Goal: Transaction & Acquisition: Purchase product/service

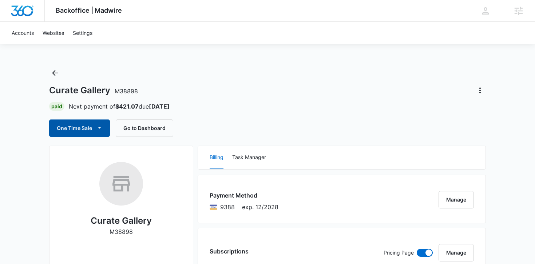
click at [78, 134] on button "One Time Sale" at bounding box center [79, 128] width 61 height 17
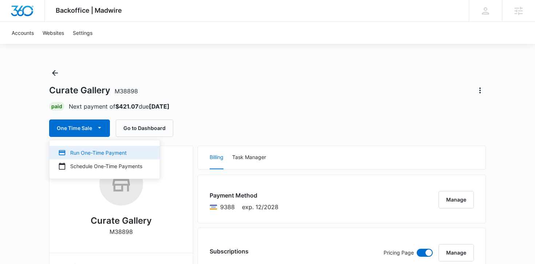
click at [89, 154] on div "Run One-Time Payment" at bounding box center [100, 153] width 84 height 8
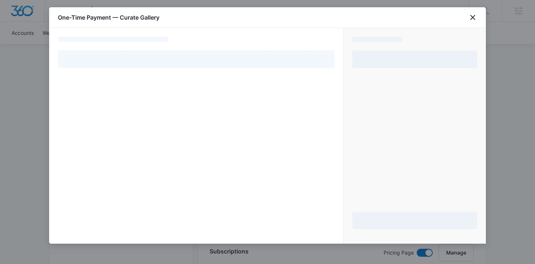
select select "pm_1OoYT6A4n8RTgNjUEosHSnw5"
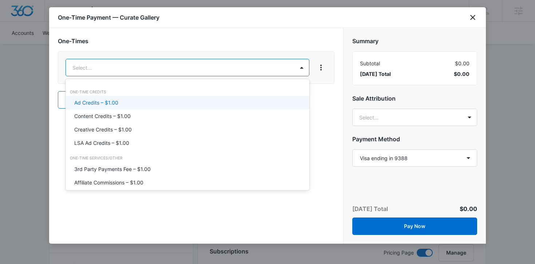
click at [118, 106] on div "Ad Credits – $1.00" at bounding box center [186, 103] width 225 height 8
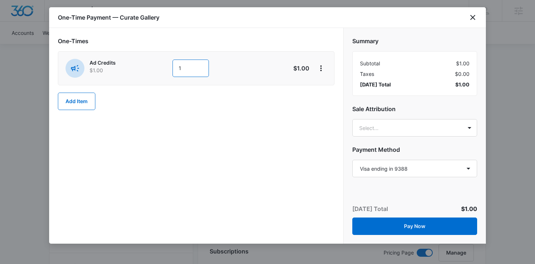
drag, startPoint x: 190, startPoint y: 69, endPoint x: 168, endPoint y: 70, distance: 22.2
click at [168, 70] on div "Ad Credits $1.00 1" at bounding box center [170, 68] width 210 height 19
type input "1000"
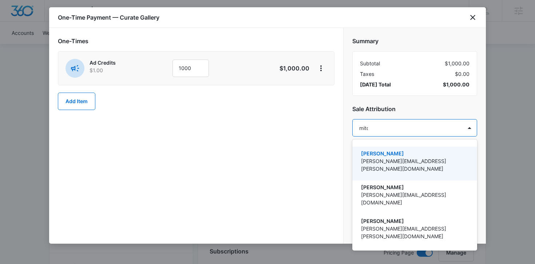
type input "[PERSON_NAME]"
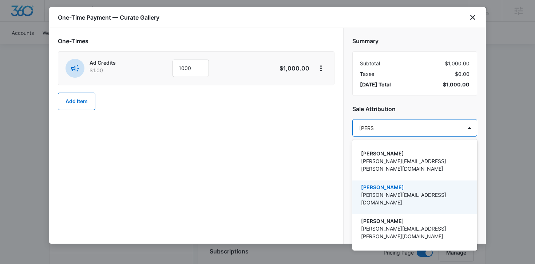
click at [393, 191] on p "[PERSON_NAME][EMAIL_ADDRESS][DOMAIN_NAME]" at bounding box center [414, 198] width 106 height 15
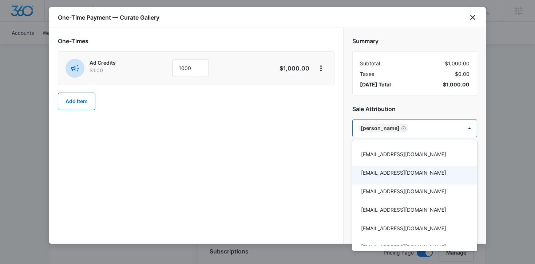
click at [300, 190] on div at bounding box center [267, 132] width 535 height 264
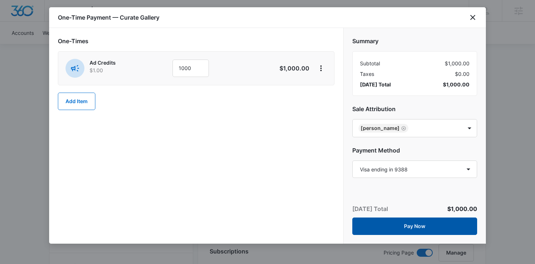
click at [415, 226] on button "Pay Now" at bounding box center [414, 226] width 125 height 17
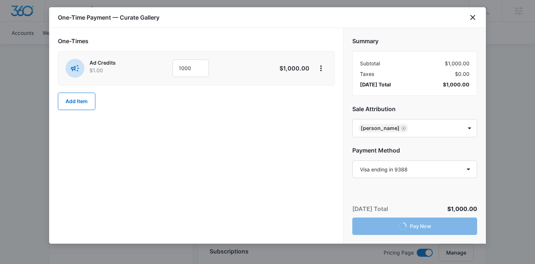
click at [264, 214] on div "One-Times Ad Credits $1.00 1000 $1,000.00 Add Item" at bounding box center [196, 136] width 294 height 216
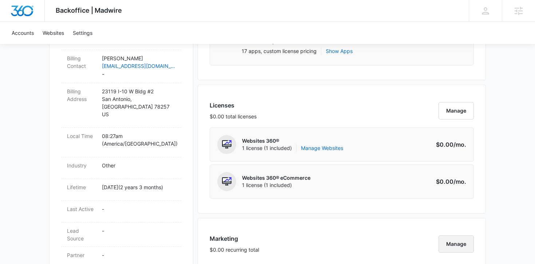
scroll to position [248, 0]
click at [451, 112] on button "Manage" at bounding box center [455, 111] width 35 height 17
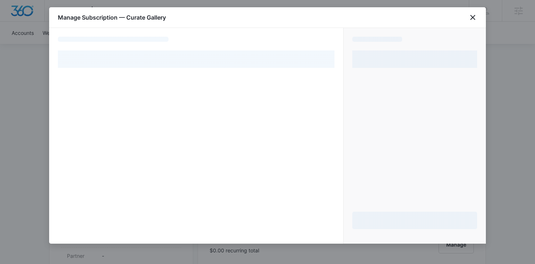
select select "pm_1OoYT6A4n8RTgNjUEosHSnw5"
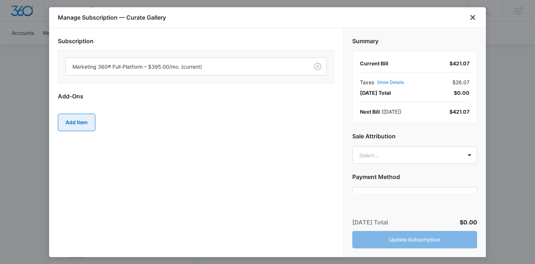
click at [81, 125] on button "Add Item" at bounding box center [76, 122] width 37 height 17
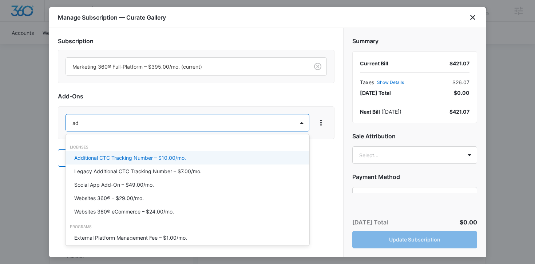
type input "a"
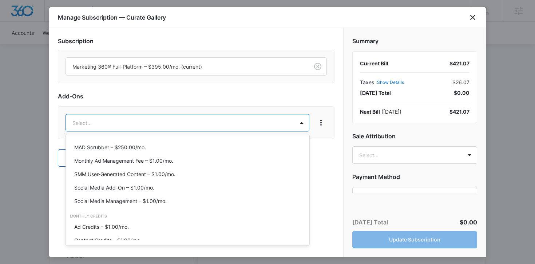
scroll to position [318, 0]
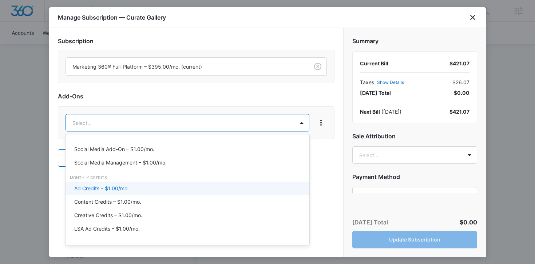
click at [110, 185] on p "Ad Credits – $1.00/mo." at bounding box center [101, 189] width 55 height 8
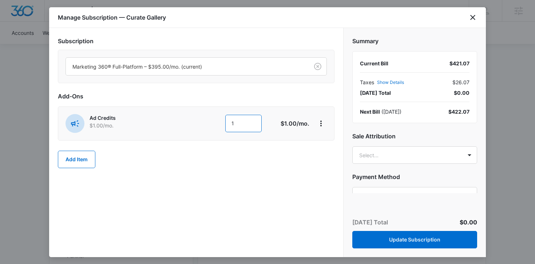
drag, startPoint x: 251, startPoint y: 129, endPoint x: 223, endPoint y: 129, distance: 27.3
click at [223, 129] on div "1 1" at bounding box center [223, 123] width 103 height 17
type input "1000"
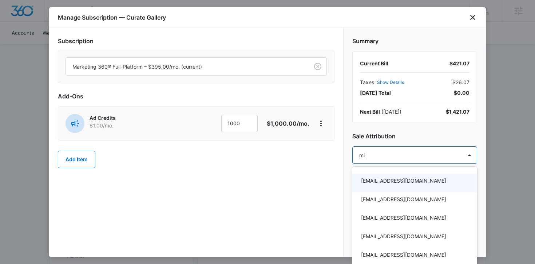
type input "mit"
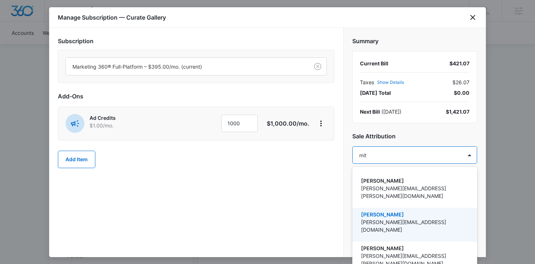
click at [387, 219] on p "[PERSON_NAME][EMAIL_ADDRESS][DOMAIN_NAME]" at bounding box center [414, 226] width 106 height 15
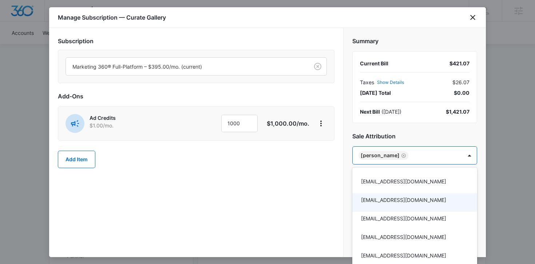
click at [288, 202] on div at bounding box center [267, 132] width 535 height 264
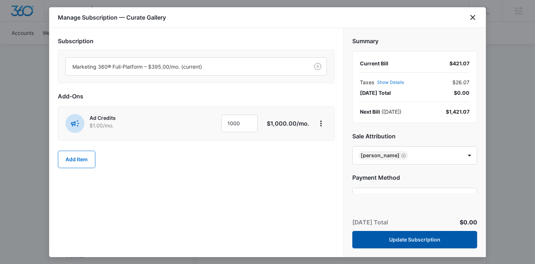
click at [413, 245] on button "Update Subscription" at bounding box center [414, 239] width 125 height 17
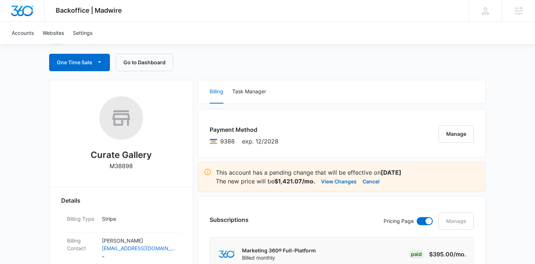
scroll to position [0, 0]
